Goal: Navigation & Orientation: Go to known website

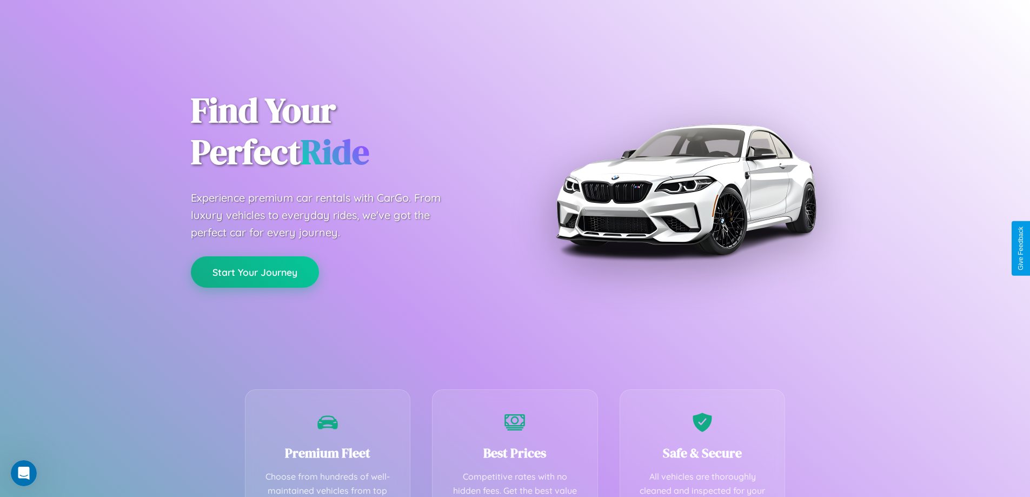
click at [255, 272] on button "Start Your Journey" at bounding box center [255, 271] width 128 height 31
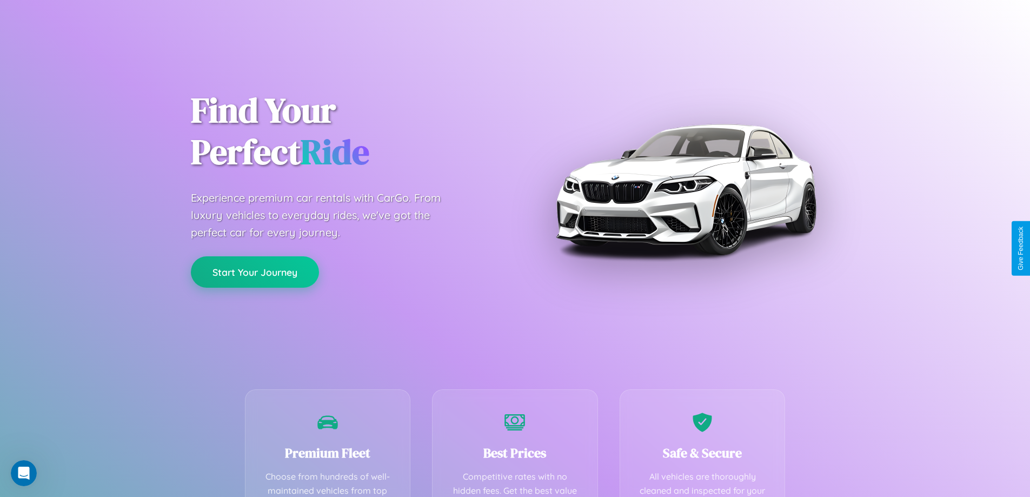
click at [255, 272] on button "Start Your Journey" at bounding box center [255, 271] width 128 height 31
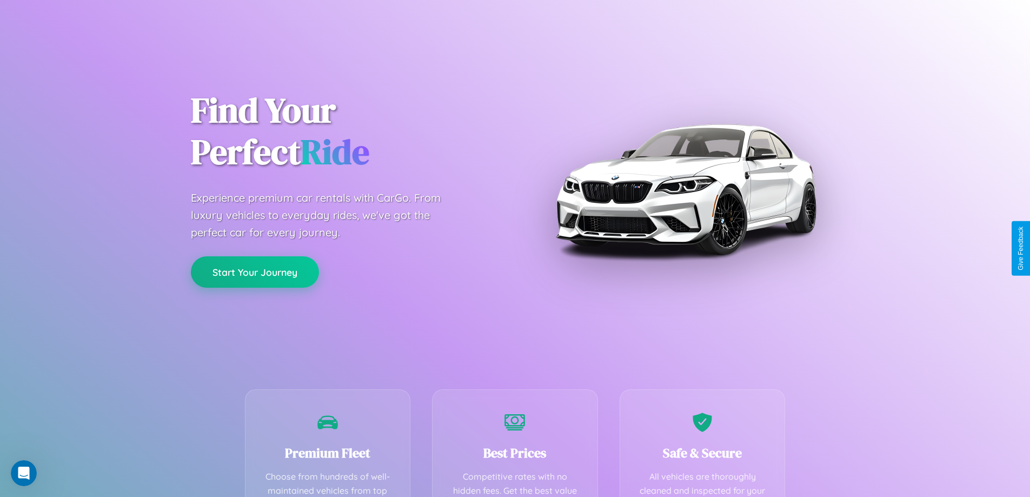
click at [255, 272] on button "Start Your Journey" at bounding box center [255, 271] width 128 height 31
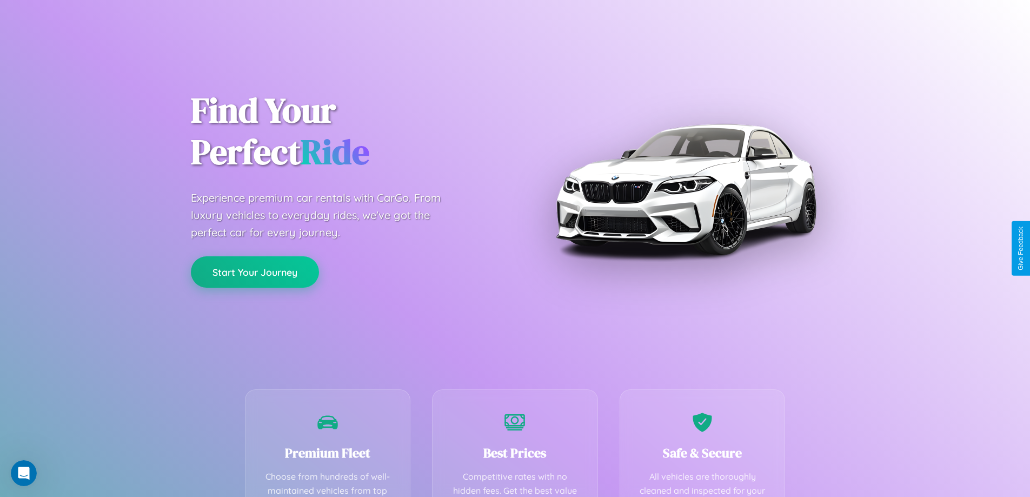
click at [255, 272] on button "Start Your Journey" at bounding box center [255, 271] width 128 height 31
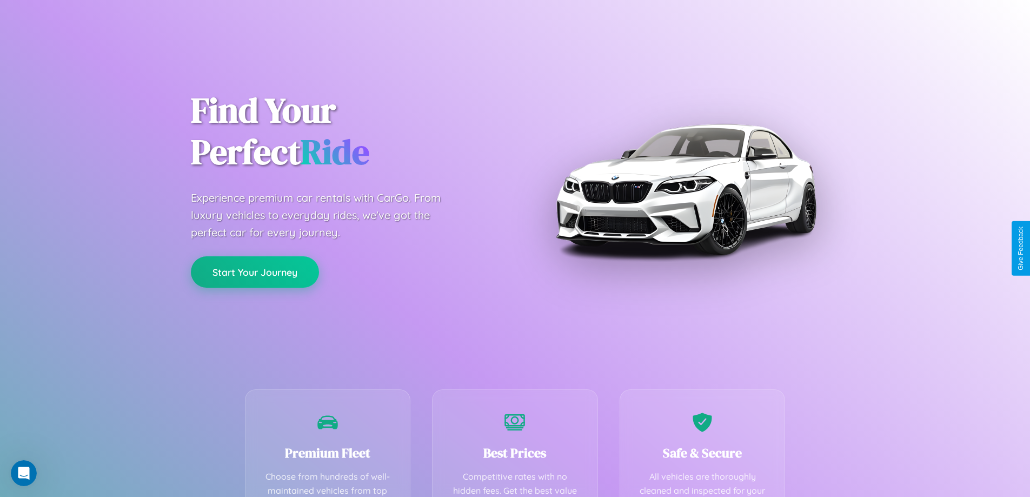
click at [255, 272] on button "Start Your Journey" at bounding box center [255, 271] width 128 height 31
